Goal: Task Accomplishment & Management: Manage account settings

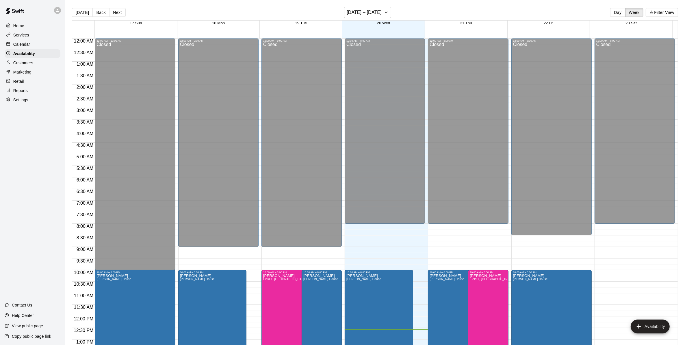
scroll to position [189, 0]
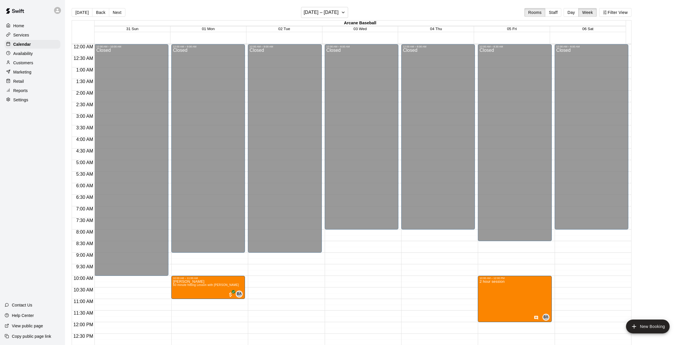
scroll to position [176, 0]
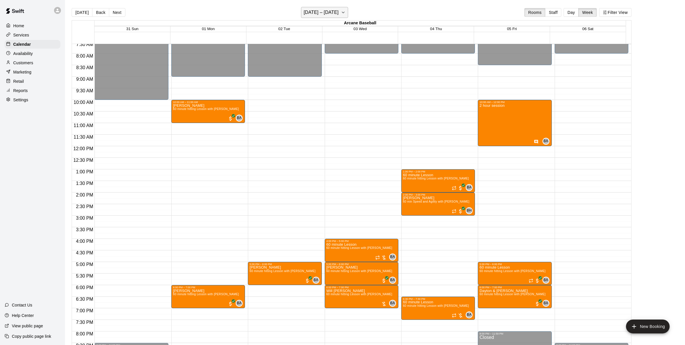
click at [322, 12] on h6 "August 31 – September 06" at bounding box center [321, 12] width 35 height 8
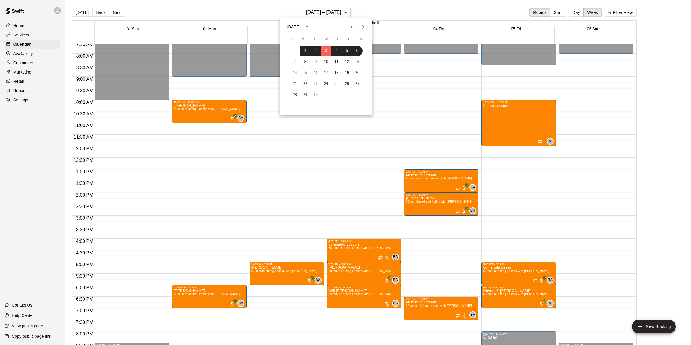
click at [352, 23] on button "Previous month" at bounding box center [352, 27] width 12 height 12
click at [295, 82] on button "17" at bounding box center [295, 84] width 10 height 10
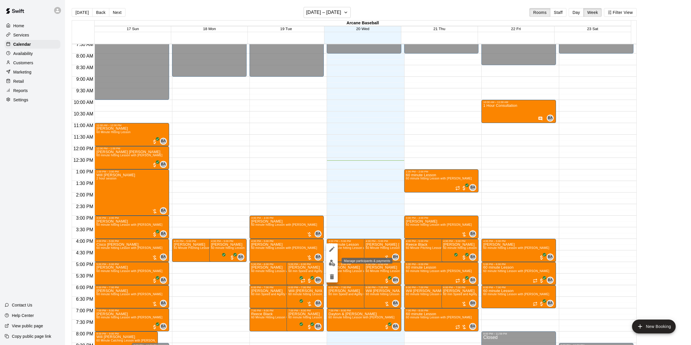
click at [331, 261] on img "edit" at bounding box center [332, 262] width 7 height 7
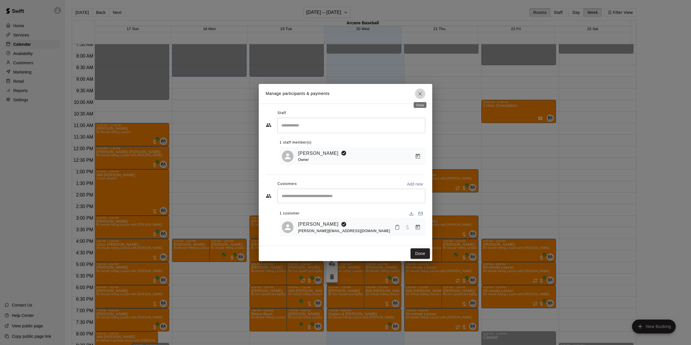
click at [417, 92] on icon "Close" at bounding box center [420, 94] width 6 height 6
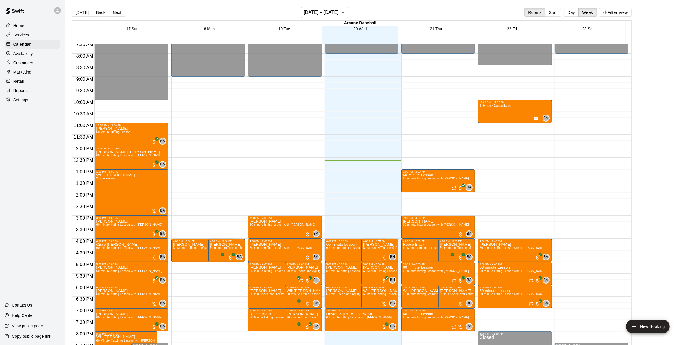
click at [379, 247] on span "60 Minute Hitting Lesson with Bailey Hodges" at bounding box center [396, 247] width 66 height 3
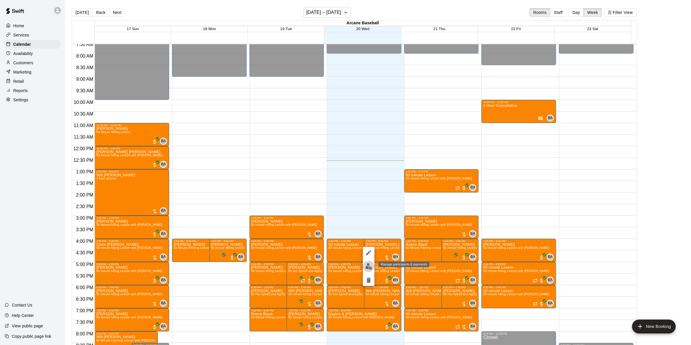
click at [369, 267] on img "edit" at bounding box center [368, 266] width 7 height 7
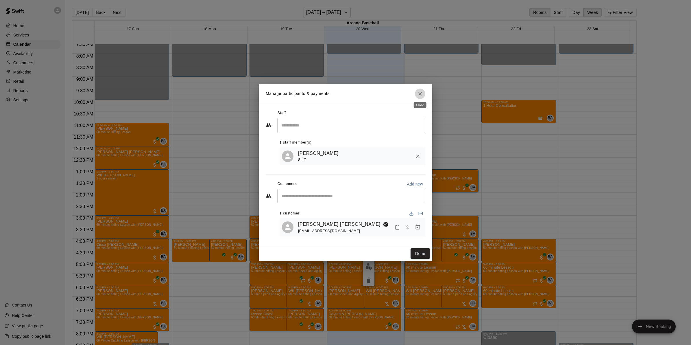
click at [420, 95] on icon "Close" at bounding box center [420, 94] width 6 height 6
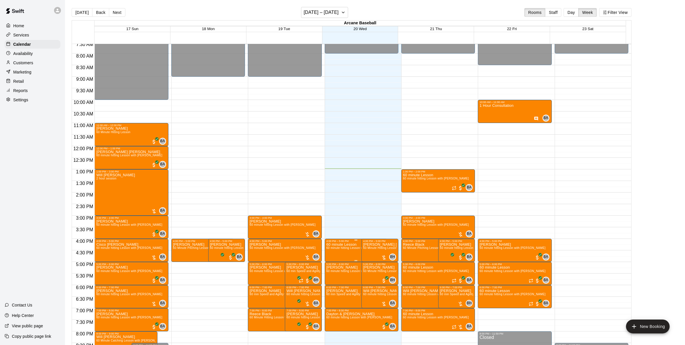
click at [348, 248] on span "60 minute hitting Lesson with Bryan Anderson" at bounding box center [360, 247] width 66 height 3
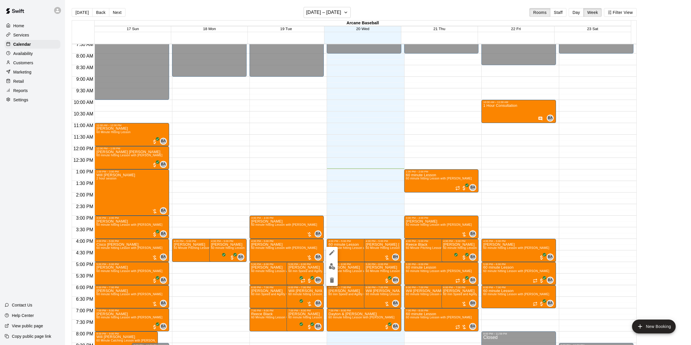
click at [331, 265] on img "edit" at bounding box center [332, 266] width 7 height 7
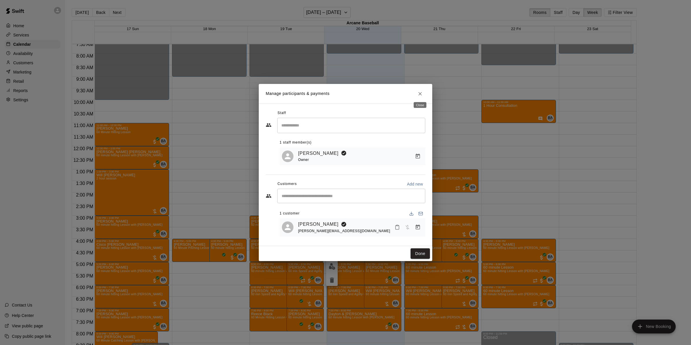
click at [417, 89] on button "Close" at bounding box center [420, 93] width 10 height 10
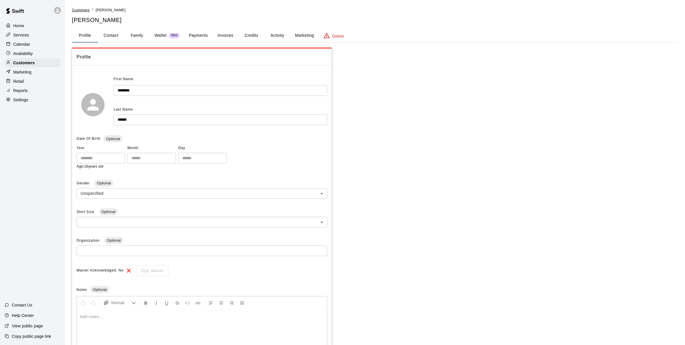
click at [85, 8] on span "Customers" at bounding box center [81, 10] width 18 height 4
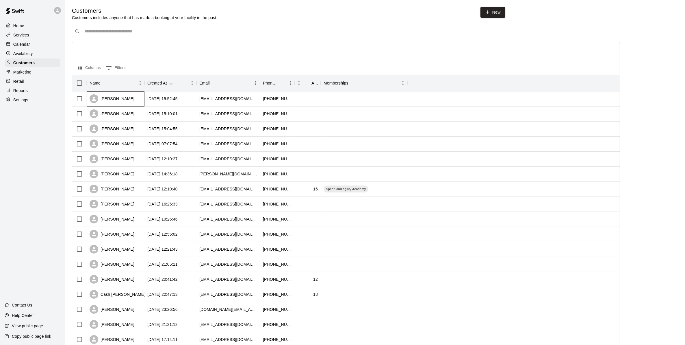
click at [111, 98] on div "[PERSON_NAME]" at bounding box center [112, 98] width 45 height 9
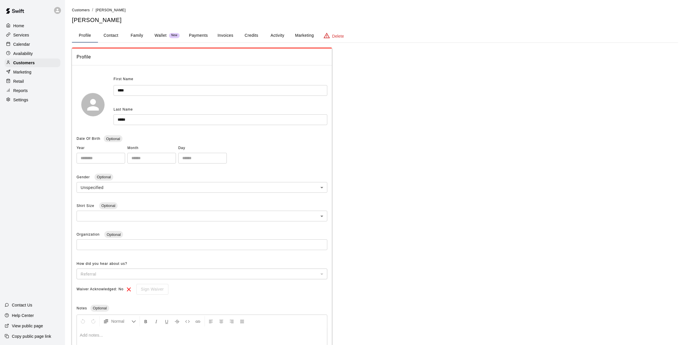
click at [112, 33] on button "Contact" at bounding box center [111, 36] width 26 height 14
select select "**"
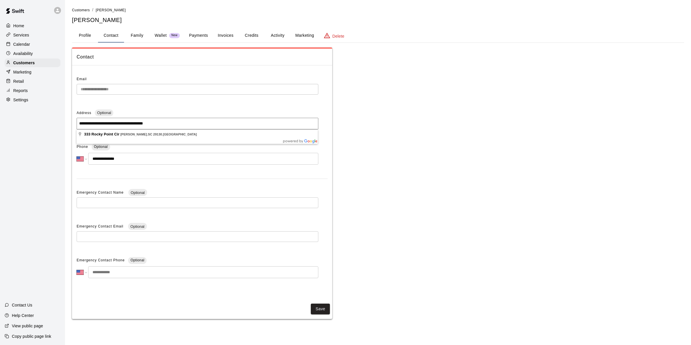
drag, startPoint x: 164, startPoint y: 123, endPoint x: 79, endPoint y: 123, distance: 84.7
click at [77, 124] on input "**********" at bounding box center [198, 124] width 242 height 12
drag, startPoint x: 81, startPoint y: 122, endPoint x: 65, endPoint y: 139, distance: 23.1
click at [65, 139] on main "**********" at bounding box center [378, 165] width 626 height 330
click at [134, 34] on button "Family" at bounding box center [137, 36] width 26 height 14
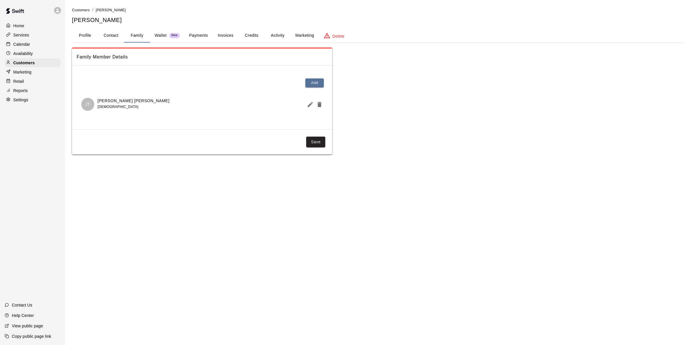
click at [108, 34] on button "Contact" at bounding box center [111, 36] width 26 height 14
select select "**"
